Goal: Use online tool/utility: Utilize a website feature to perform a specific function

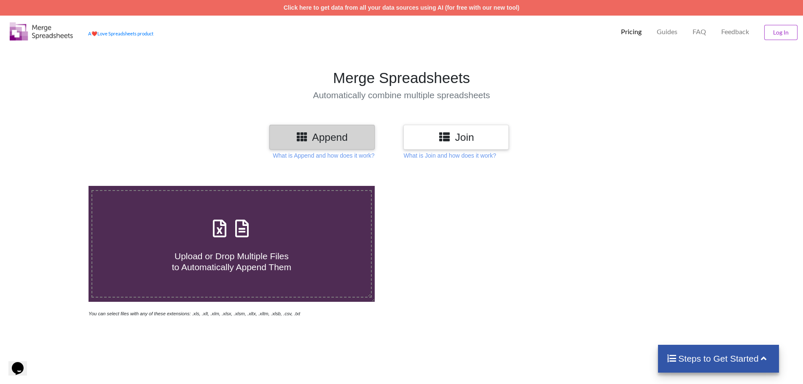
click at [252, 244] on h4 "Upload or Drop Multiple Files to Automatically Append Them" at bounding box center [231, 256] width 278 height 32
click at [57, 186] on input "Upload or Drop Multiple Files to Automatically Append Them" at bounding box center [57, 186] width 0 height 0
type input "C:\fakepath\[DATE].csv"
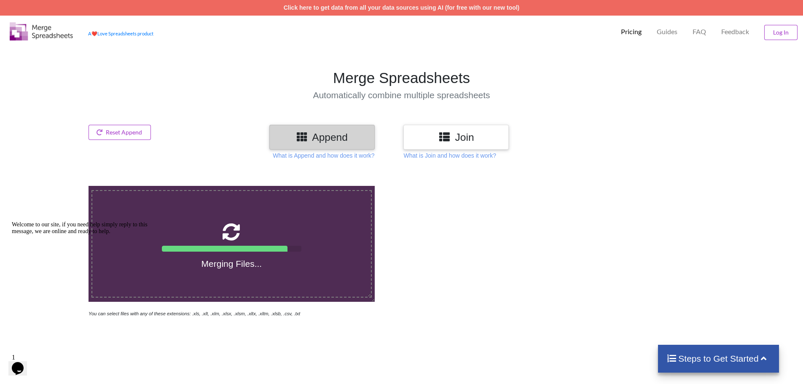
click at [16, 235] on div "Welcome to our site, if you need help simply reply to this message, we are onli…" at bounding box center [88, 227] width 152 height 13
click at [12, 221] on icon "Chat attention grabber" at bounding box center [12, 221] width 0 height 0
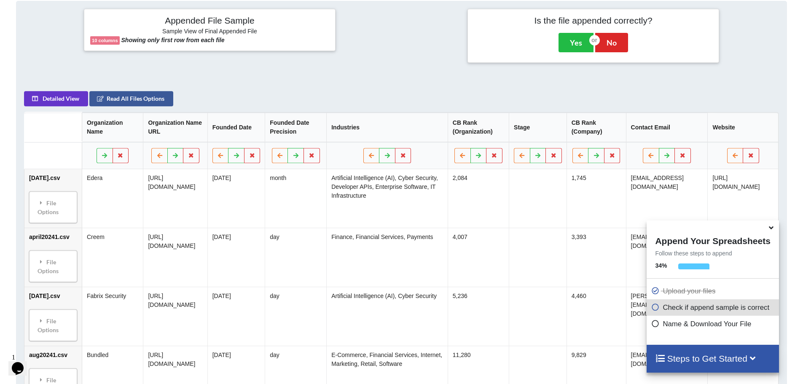
scroll to position [397, 0]
click at [767, 229] on icon at bounding box center [770, 226] width 9 height 8
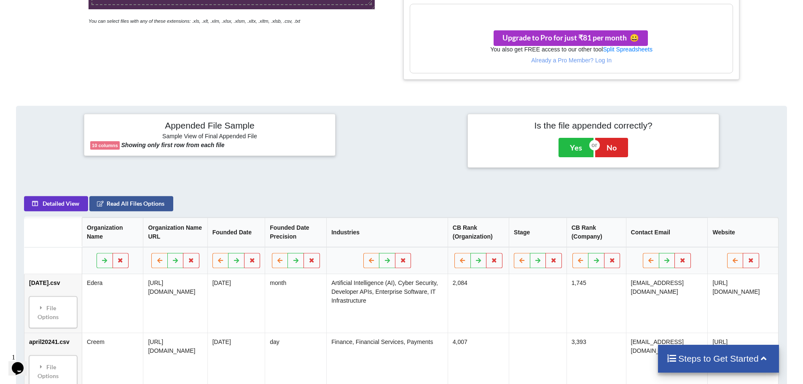
scroll to position [292, 0]
click at [74, 211] on button "Detailed View" at bounding box center [56, 203] width 64 height 15
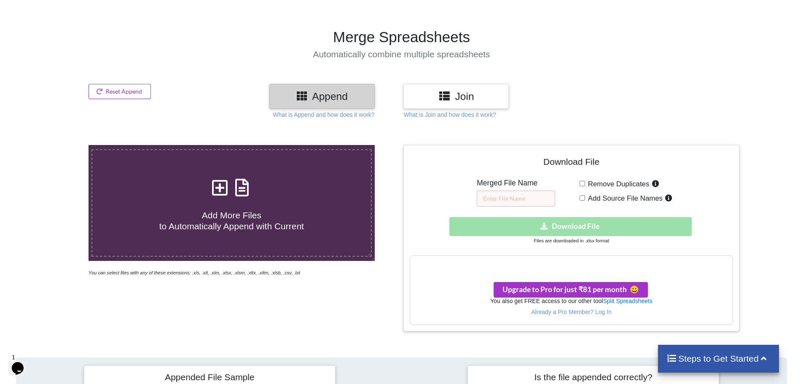
scroll to position [0, 0]
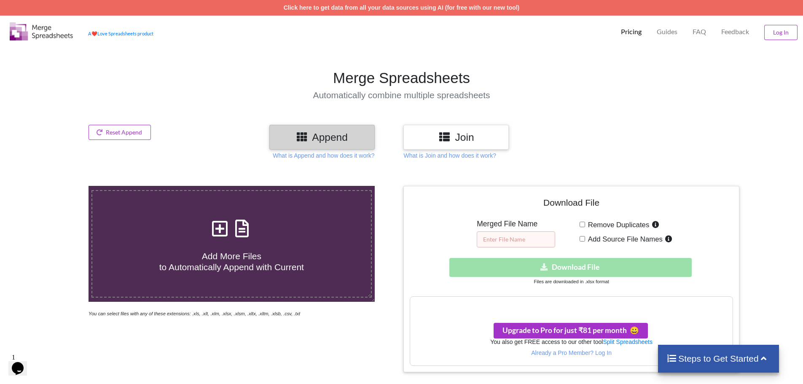
click at [520, 242] on input "text" at bounding box center [515, 239] width 78 height 16
click at [582, 226] on input "Remove Duplicates" at bounding box center [581, 224] width 5 height 5
checkbox input "true"
click at [522, 243] on input "text" at bounding box center [515, 239] width 78 height 16
type input "merge"
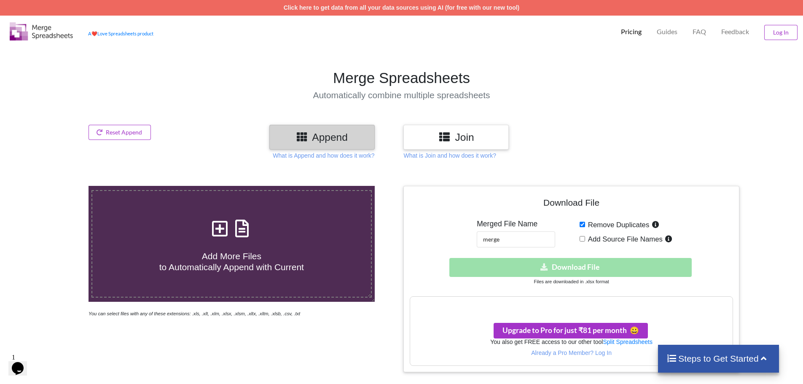
click at [538, 264] on div "Download hidden Download File" at bounding box center [570, 267] width 323 height 19
click at [537, 265] on div "Download hidden Download File" at bounding box center [570, 267] width 323 height 19
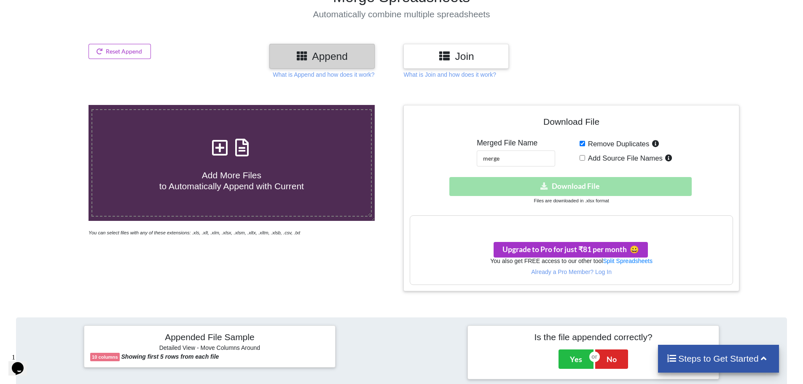
scroll to position [126, 0]
